Goal: Complete application form: Complete application form

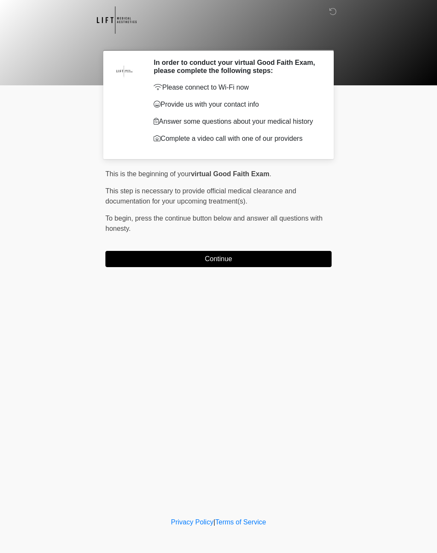
click at [218, 261] on button "Continue" at bounding box center [218, 259] width 226 height 16
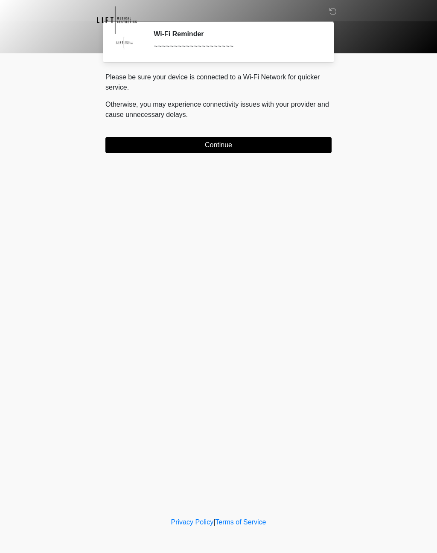
click at [216, 146] on button "Continue" at bounding box center [218, 145] width 226 height 16
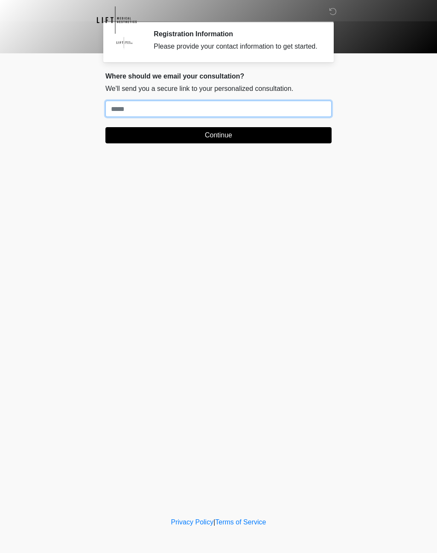
click at [137, 115] on input "Where should we email your treatment plan?" at bounding box center [218, 109] width 226 height 16
type input "**********"
click at [228, 143] on button "Continue" at bounding box center [218, 135] width 226 height 16
click at [230, 143] on button "Continue" at bounding box center [218, 135] width 226 height 16
click at [227, 143] on button "Continue" at bounding box center [218, 135] width 226 height 16
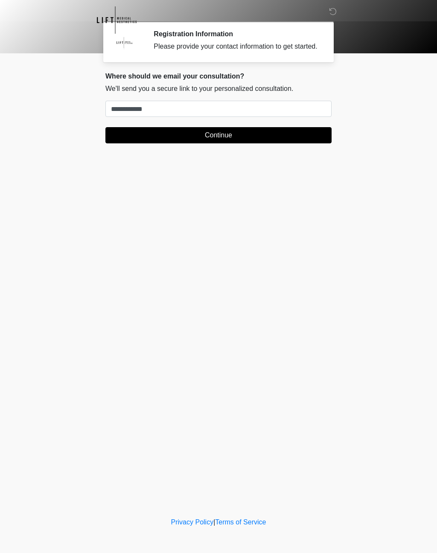
click at [227, 143] on button "Continue" at bounding box center [218, 135] width 226 height 16
click at [223, 143] on button "Continue" at bounding box center [218, 135] width 226 height 16
click at [160, 117] on input "**********" at bounding box center [218, 109] width 226 height 16
click at [227, 140] on button "Continue" at bounding box center [218, 135] width 226 height 16
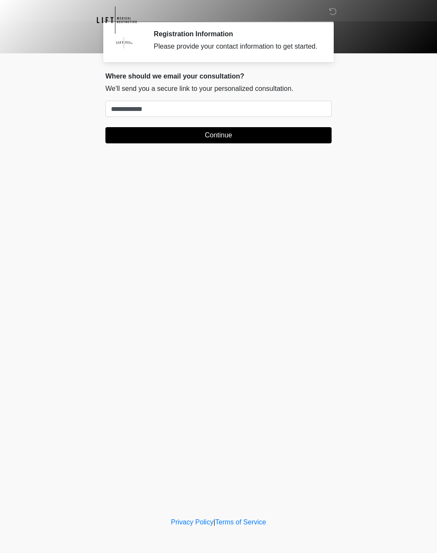
click at [230, 143] on button "Continue" at bounding box center [218, 135] width 226 height 16
click at [219, 143] on button "Continue" at bounding box center [218, 135] width 226 height 16
click at [220, 143] on button "Continue" at bounding box center [218, 135] width 226 height 16
click at [219, 143] on button "Continue" at bounding box center [218, 135] width 226 height 16
